Goal: Task Accomplishment & Management: Use online tool/utility

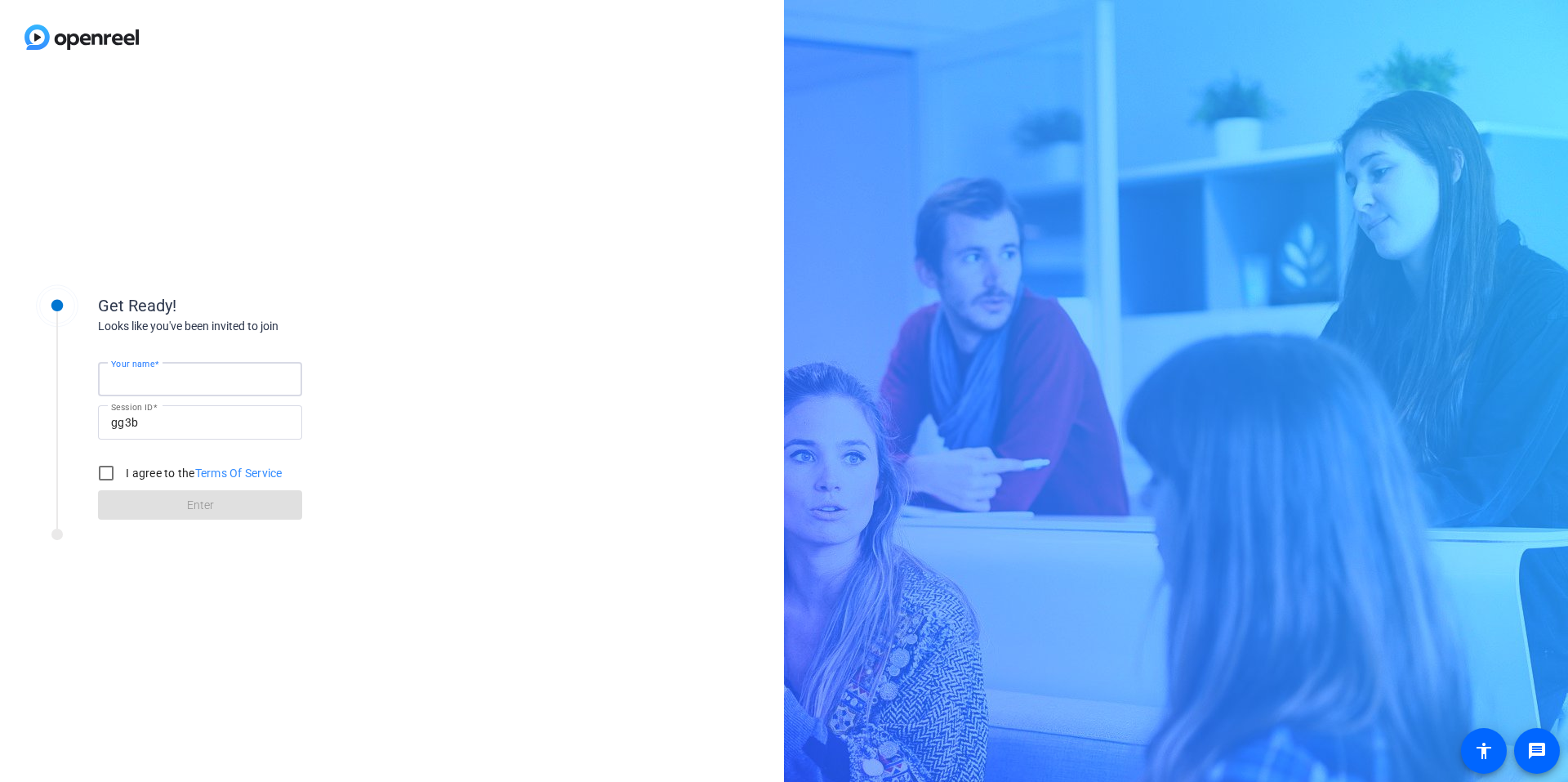
click at [213, 377] on input "Your name" at bounding box center [200, 379] width 178 height 19
type input "[PERSON_NAME]"
click at [386, 372] on div "Your name [PERSON_NAME] Session ID gg3b I agree to the Terms Of Service Enter" at bounding box center [262, 428] width 327 height 185
click at [98, 470] on input "I agree to the Terms Of Service" at bounding box center [106, 473] width 33 height 33
checkbox input "true"
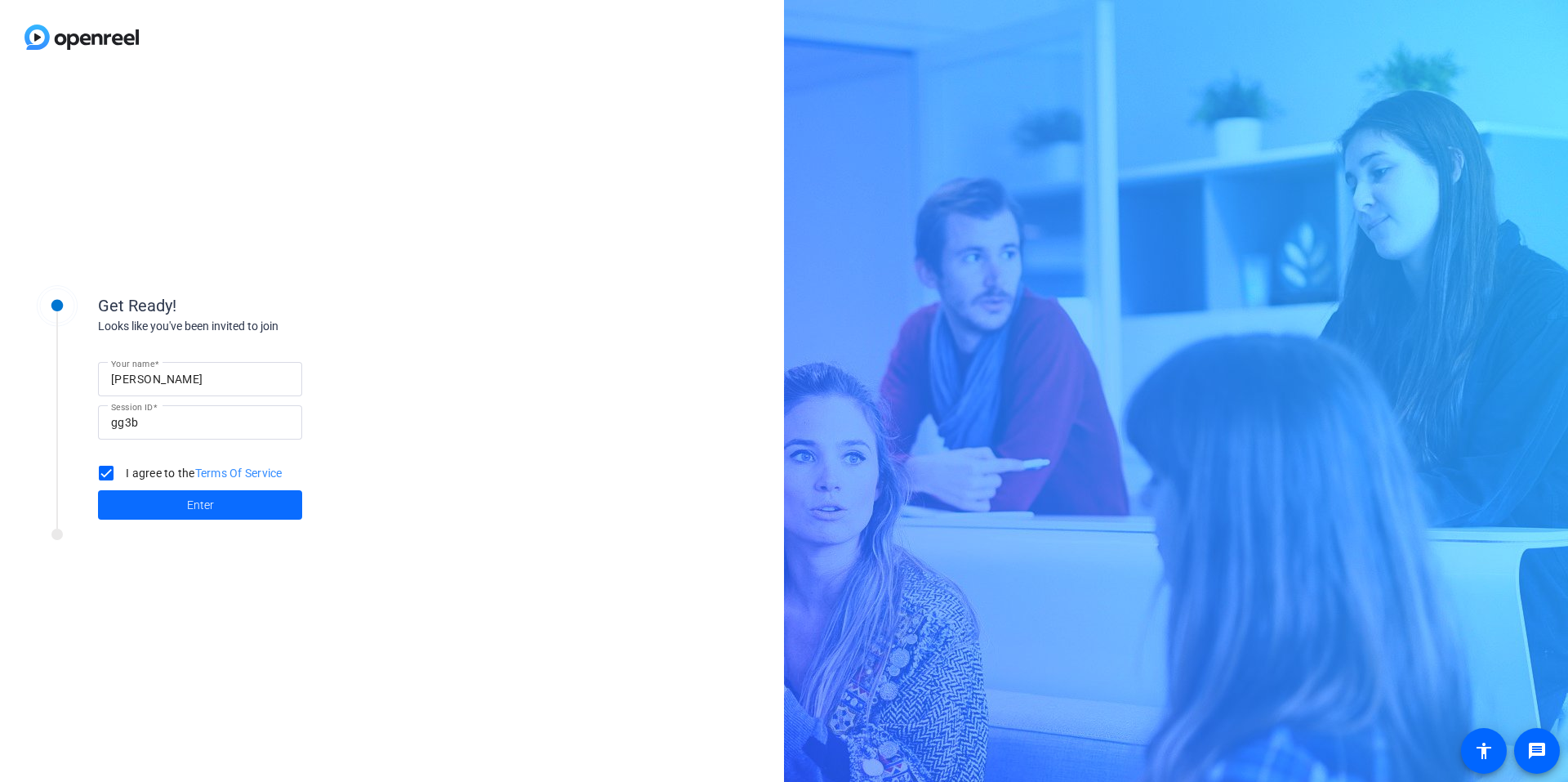
click at [141, 500] on span at bounding box center [201, 504] width 204 height 39
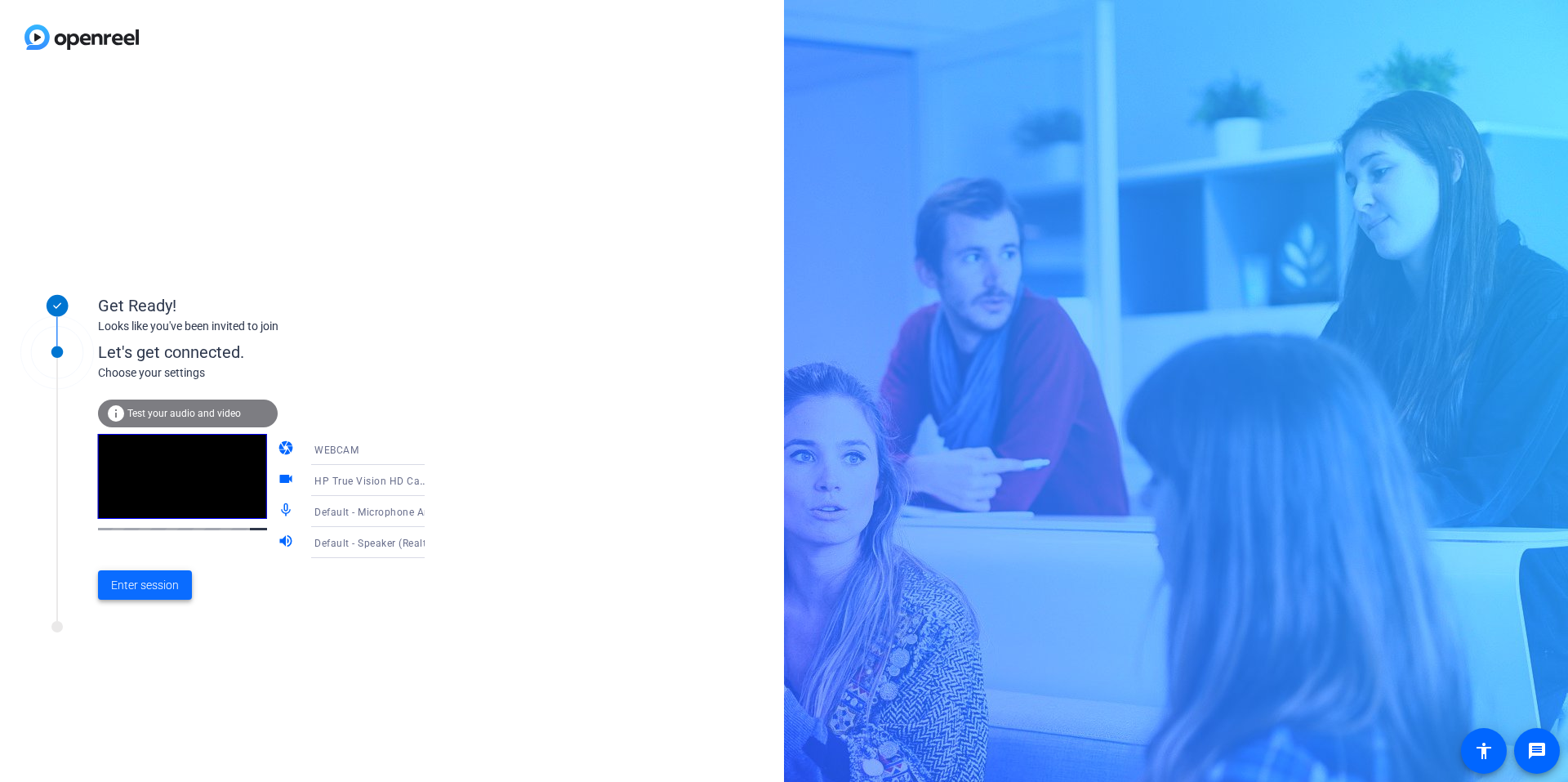
click at [151, 582] on span "Enter session" at bounding box center [145, 585] width 68 height 18
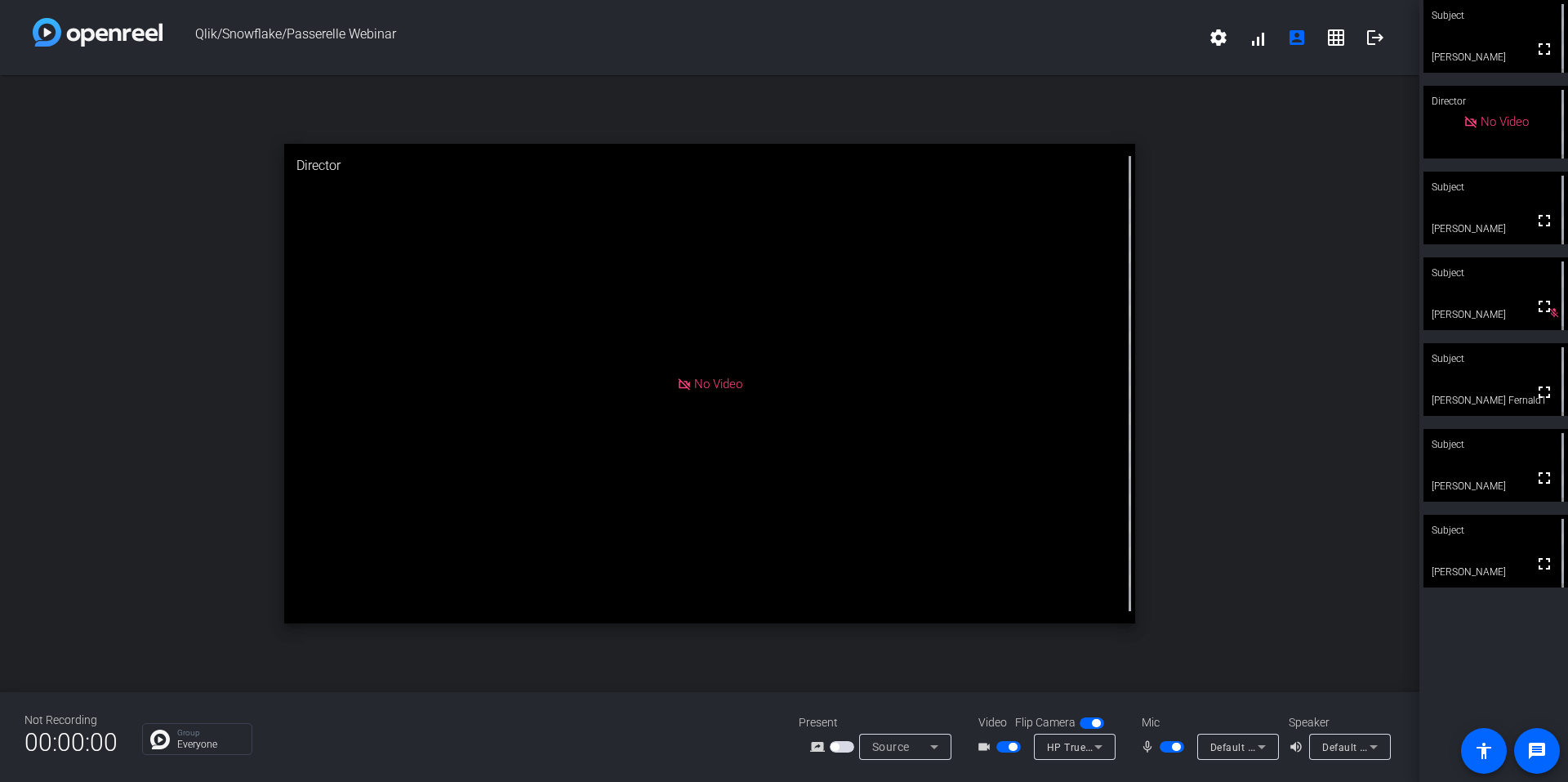
click at [1176, 747] on span "button" at bounding box center [1176, 746] width 8 height 8
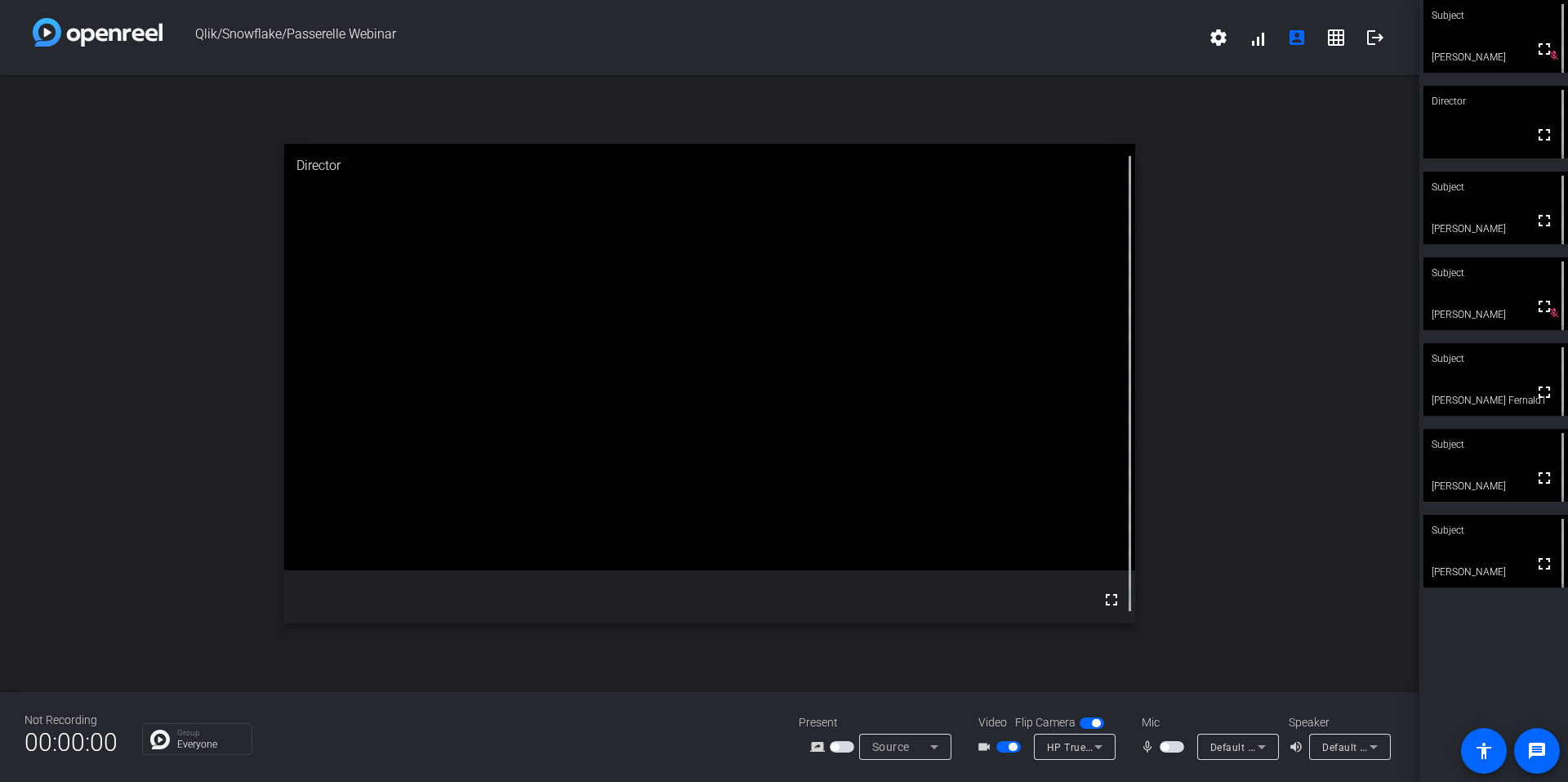
click at [1165, 746] on span "button" at bounding box center [1164, 746] width 8 height 8
click at [1165, 746] on span "button" at bounding box center [1171, 747] width 24 height 12
click at [1175, 746] on span "button" at bounding box center [1176, 746] width 8 height 8
click at [1175, 742] on span "button" at bounding box center [1176, 746] width 8 height 8
click at [1175, 742] on span "button" at bounding box center [1171, 747] width 24 height 12
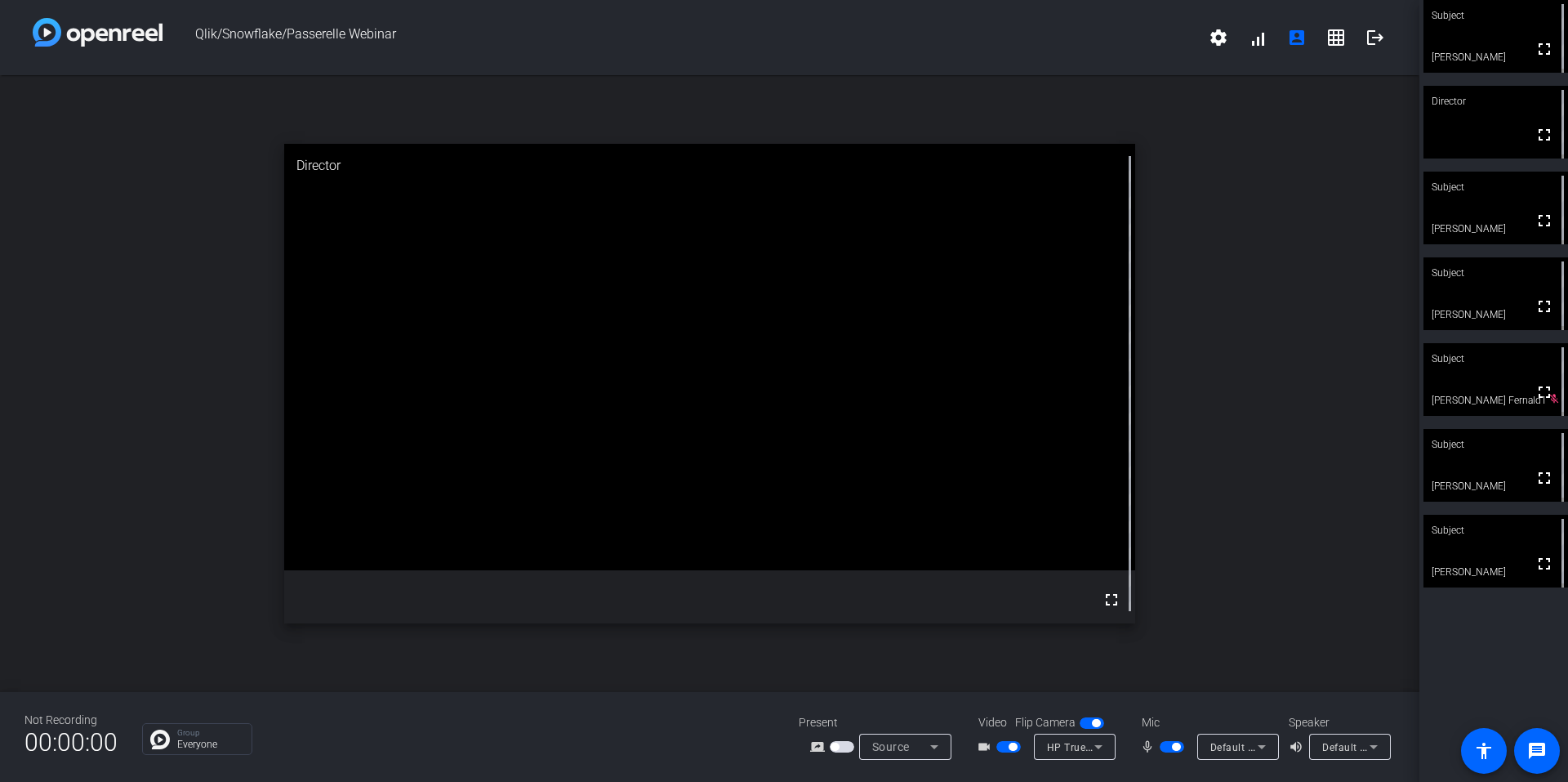
click at [1175, 742] on span "button" at bounding box center [1176, 746] width 8 height 8
click at [1172, 746] on span "button" at bounding box center [1171, 747] width 24 height 12
click at [1172, 746] on span "button" at bounding box center [1176, 746] width 8 height 8
click at [1172, 746] on span "button" at bounding box center [1171, 747] width 24 height 12
